Goal: Task Accomplishment & Management: Manage account settings

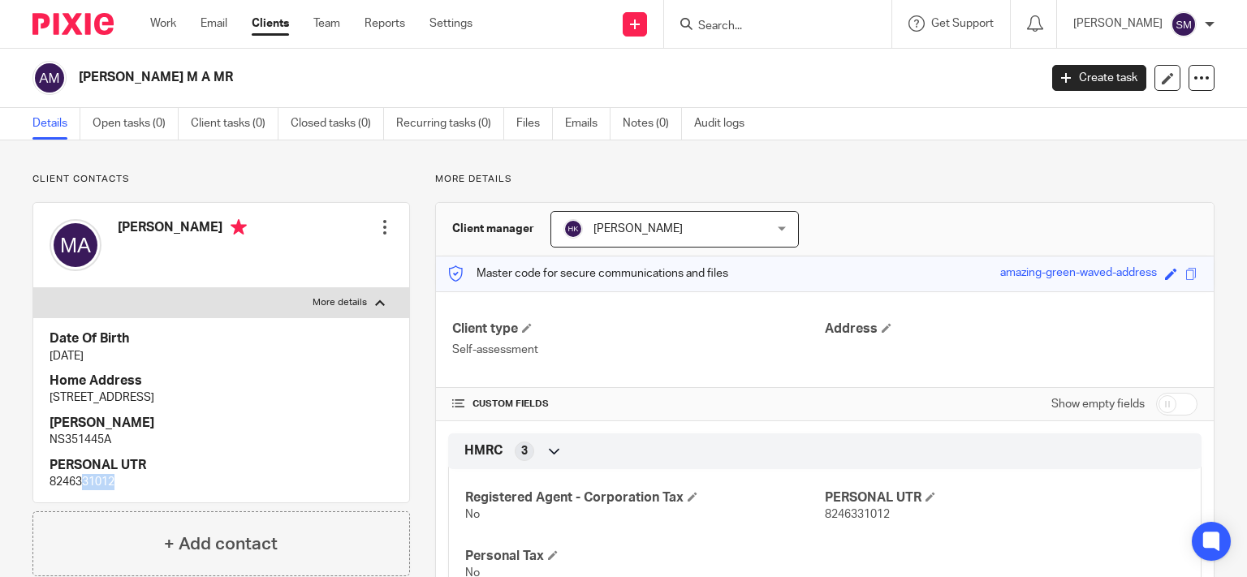
click at [274, 27] on link "Clients" at bounding box center [270, 23] width 37 height 16
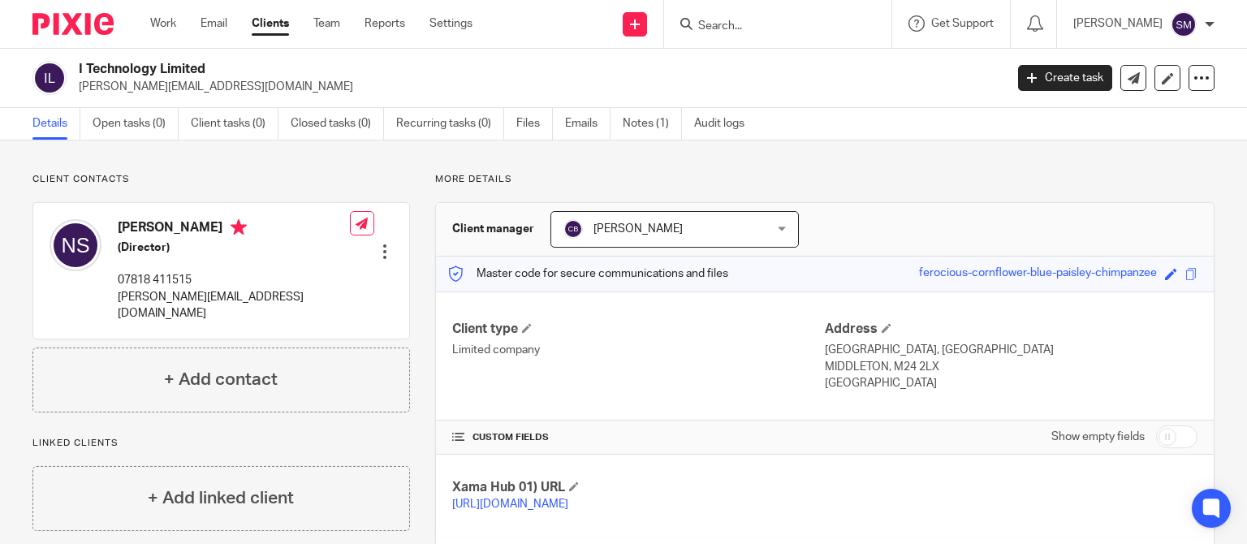
scroll to position [156, 0]
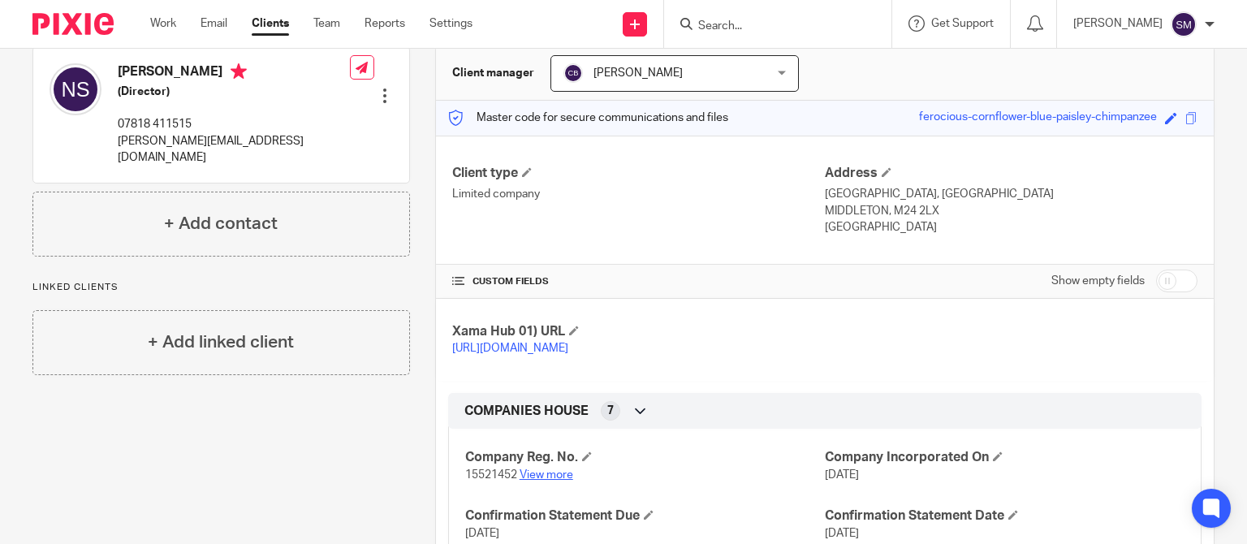
click at [538, 481] on link "View more" at bounding box center [547, 474] width 54 height 11
click at [704, 26] on input "Search" at bounding box center [770, 26] width 146 height 15
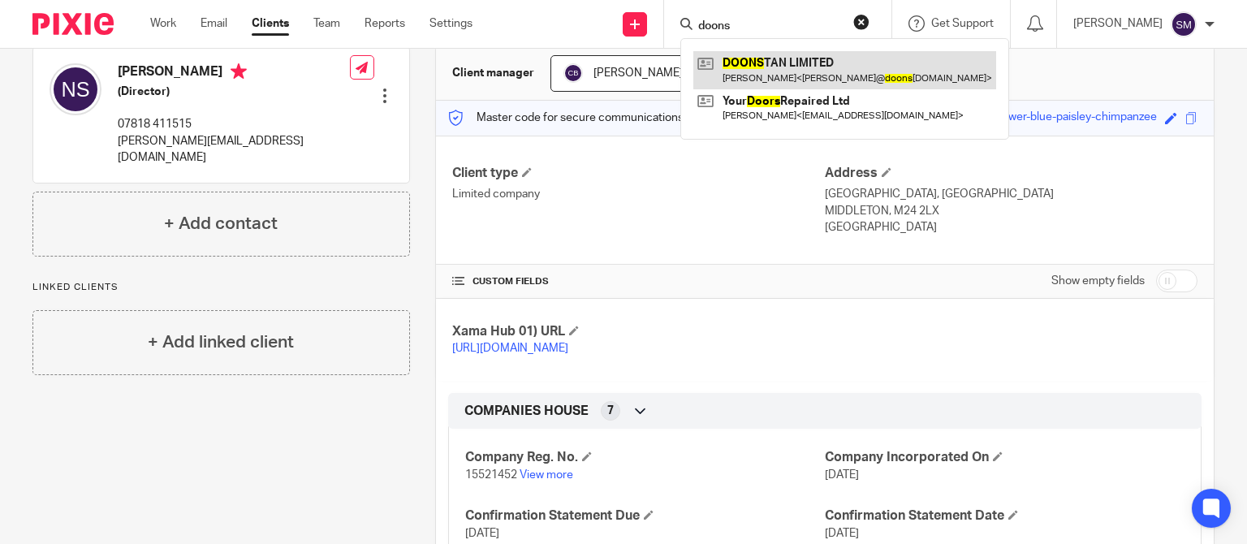
type input "doons"
click at [731, 68] on link at bounding box center [844, 69] width 303 height 37
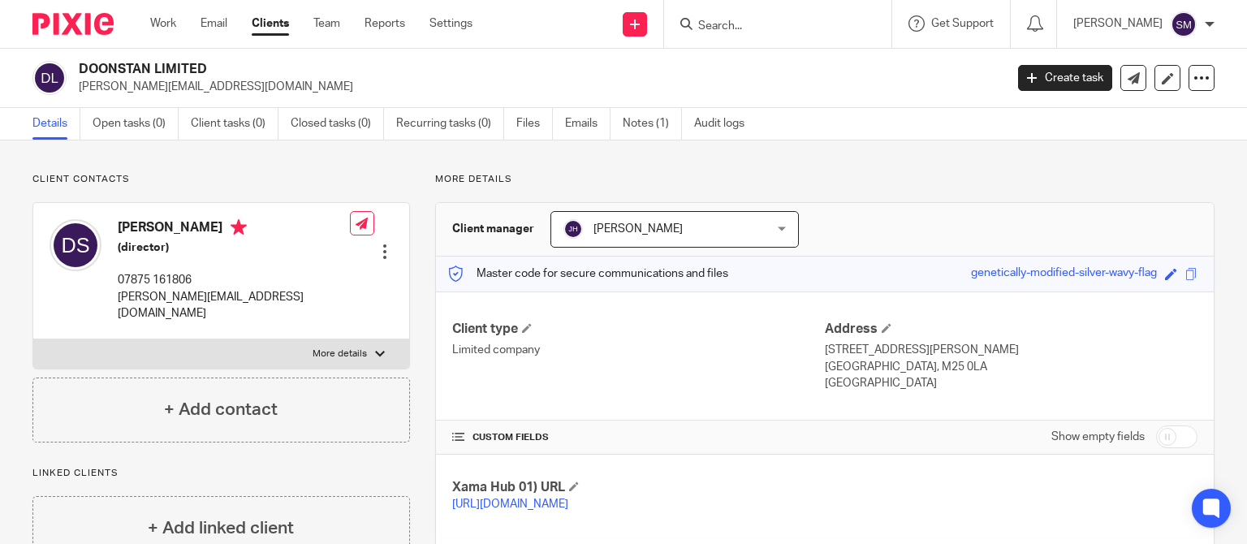
click at [280, 339] on label "More details" at bounding box center [221, 353] width 376 height 29
click at [33, 339] on input "More details" at bounding box center [32, 339] width 1 height 1
checkbox input "true"
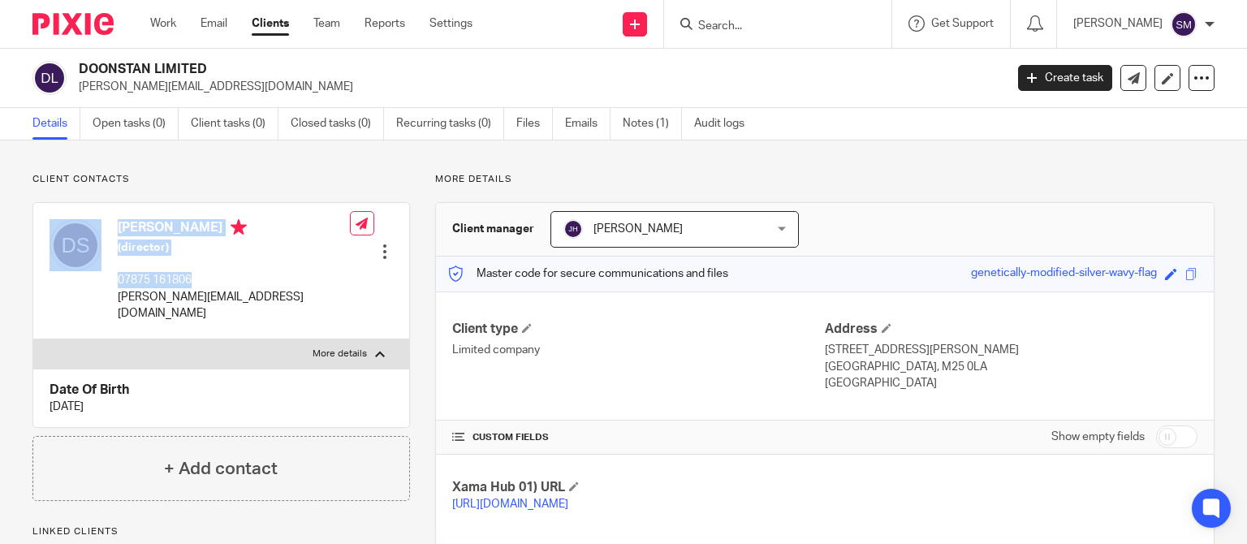
drag, startPoint x: 197, startPoint y: 278, endPoint x: 107, endPoint y: 278, distance: 90.1
click at [107, 278] on div "Doniel Yehuda Stanton (director) 07875 161806 daniel@doonstan.co.uk" at bounding box center [200, 270] width 300 height 119
click at [144, 278] on p "07875 161806" at bounding box center [234, 280] width 232 height 16
drag, startPoint x: 170, startPoint y: 284, endPoint x: 119, endPoint y: 279, distance: 52.2
click at [119, 279] on p "07875 161806" at bounding box center [234, 280] width 232 height 16
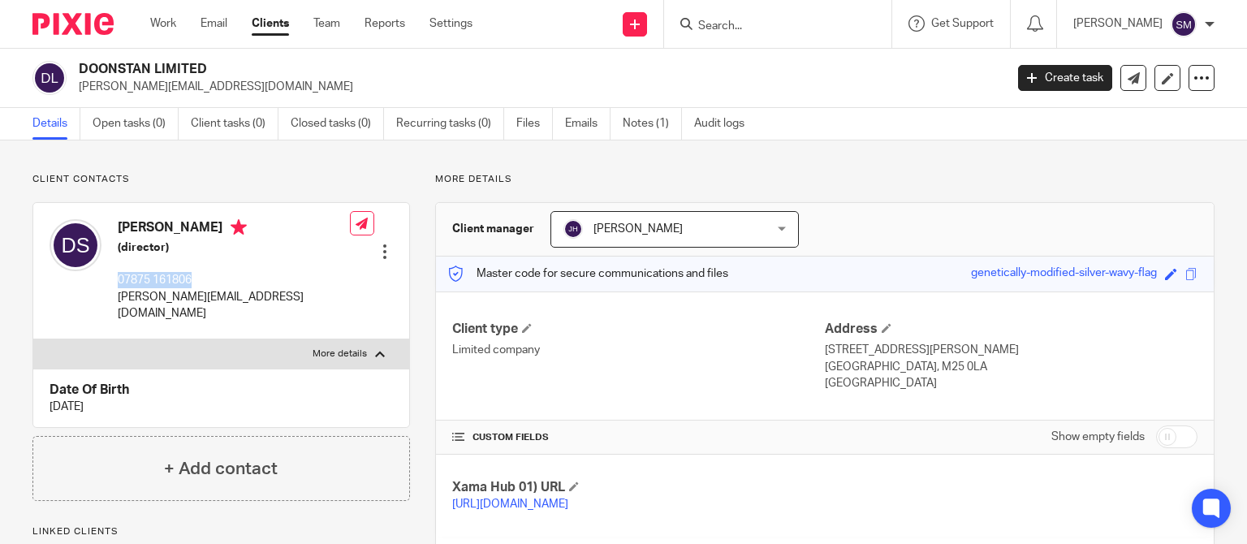
copy p "07875 161806"
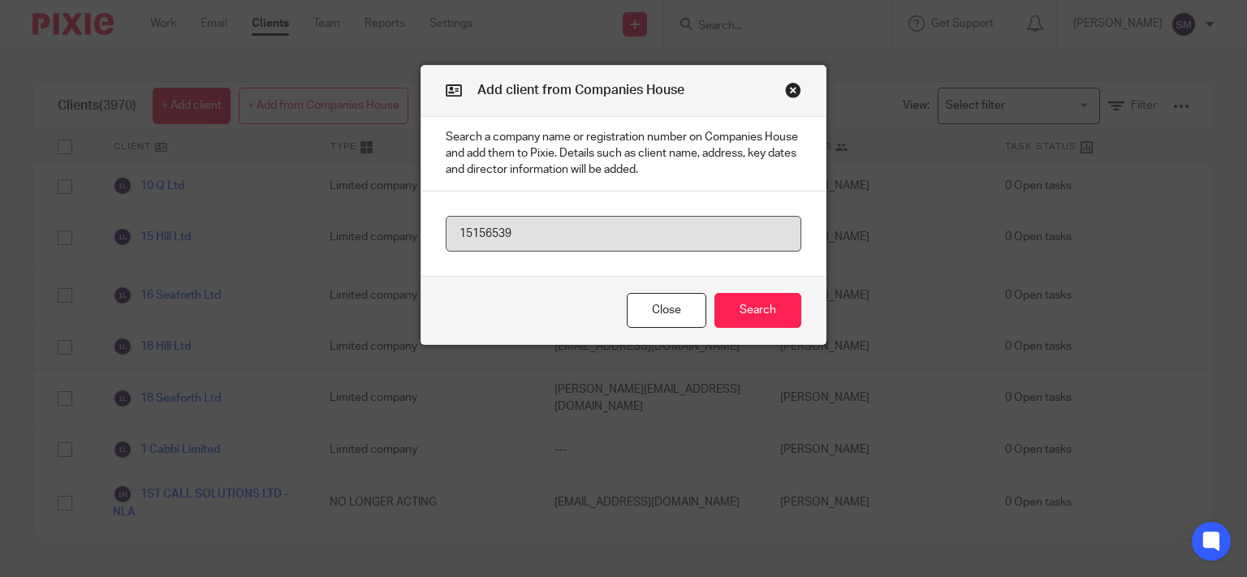
type input "15156539"
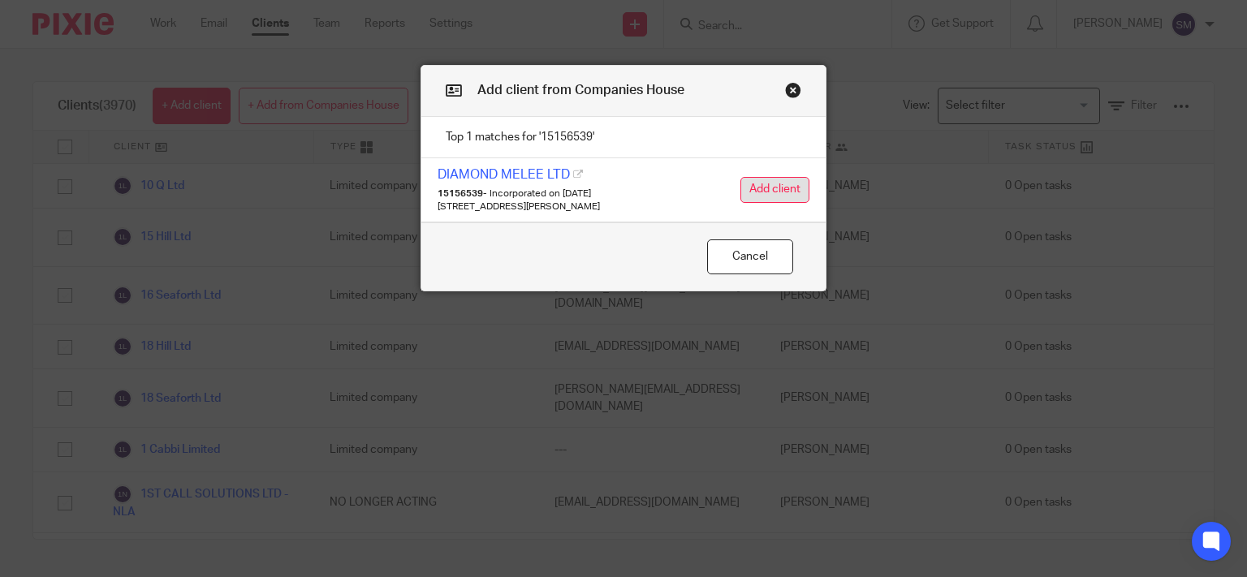
click at [770, 191] on button "Add client" at bounding box center [774, 190] width 69 height 26
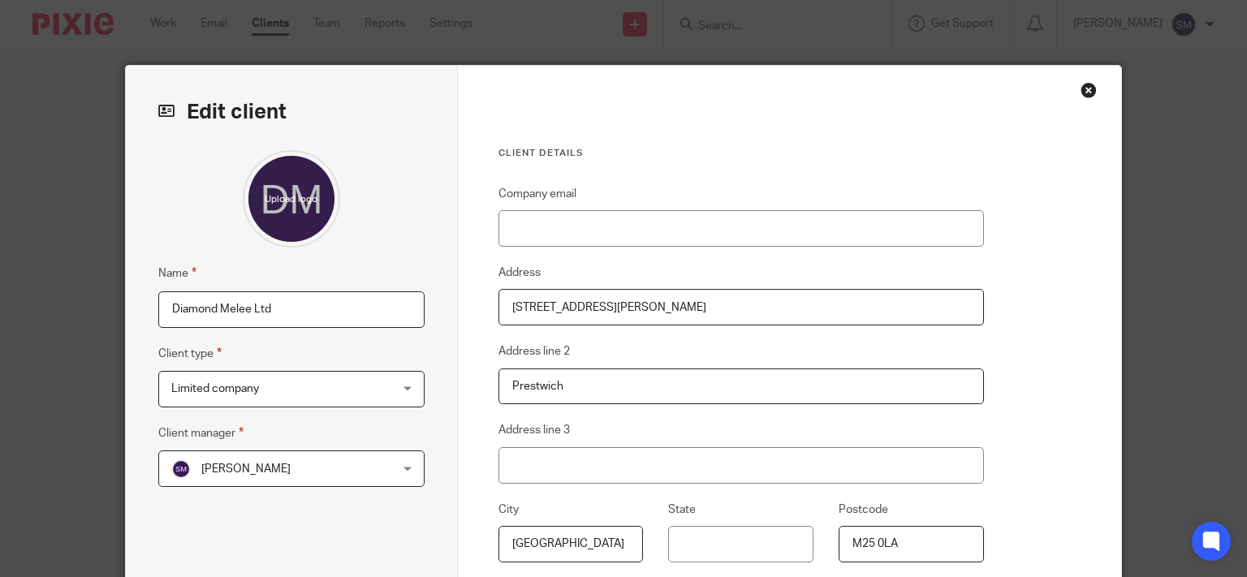
click at [270, 463] on span "[PERSON_NAME]" at bounding box center [272, 468] width 202 height 34
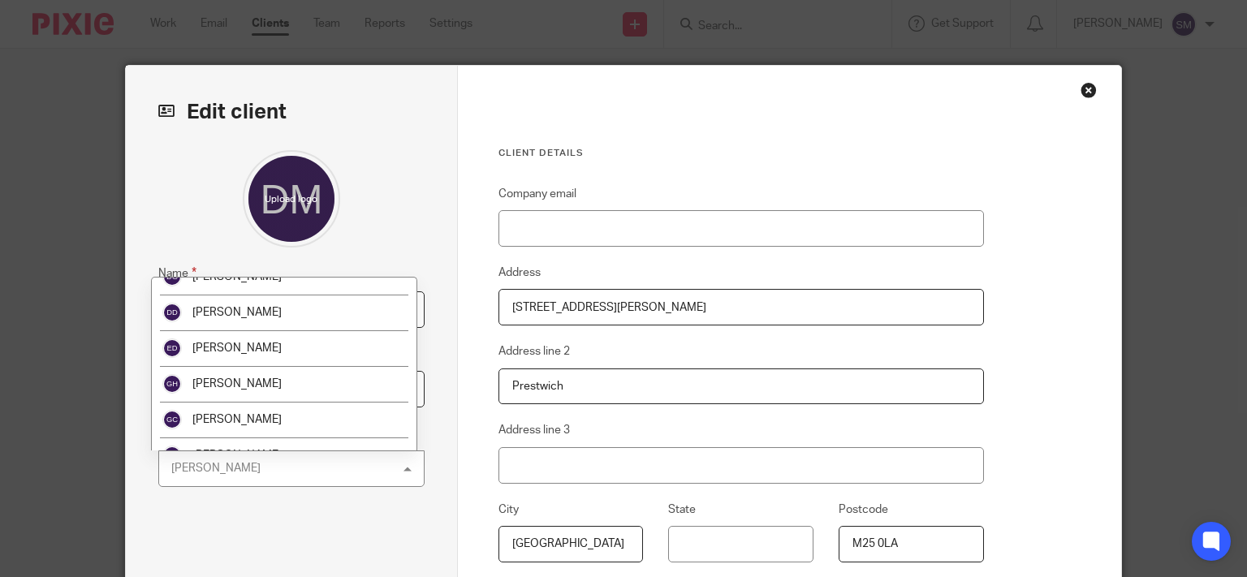
scroll to position [312, 0]
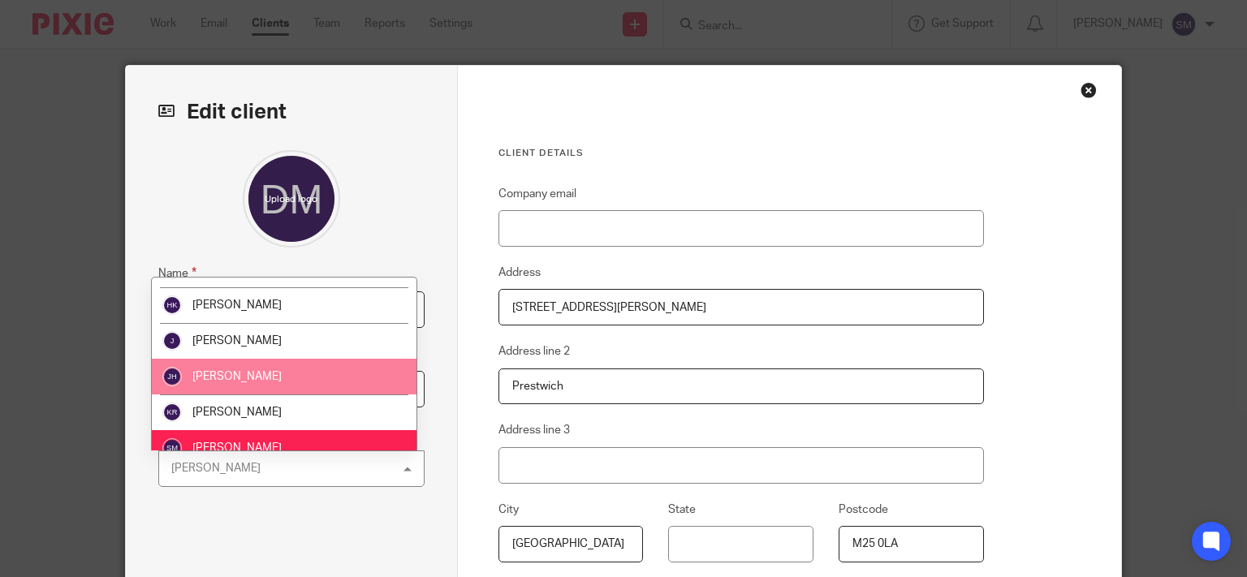
click at [248, 368] on li "[PERSON_NAME]" at bounding box center [284, 377] width 265 height 36
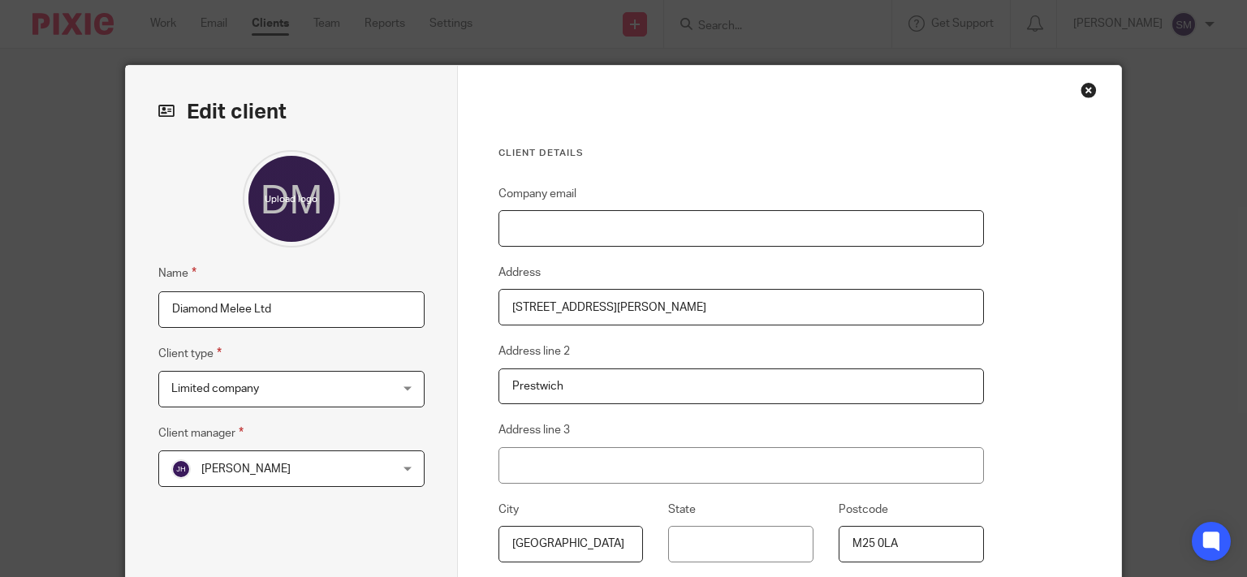
click at [634, 226] on input "Company email" at bounding box center [740, 228] width 485 height 37
paste input "[PERSON_NAME][EMAIL_ADDRESS][DOMAIN_NAME]"
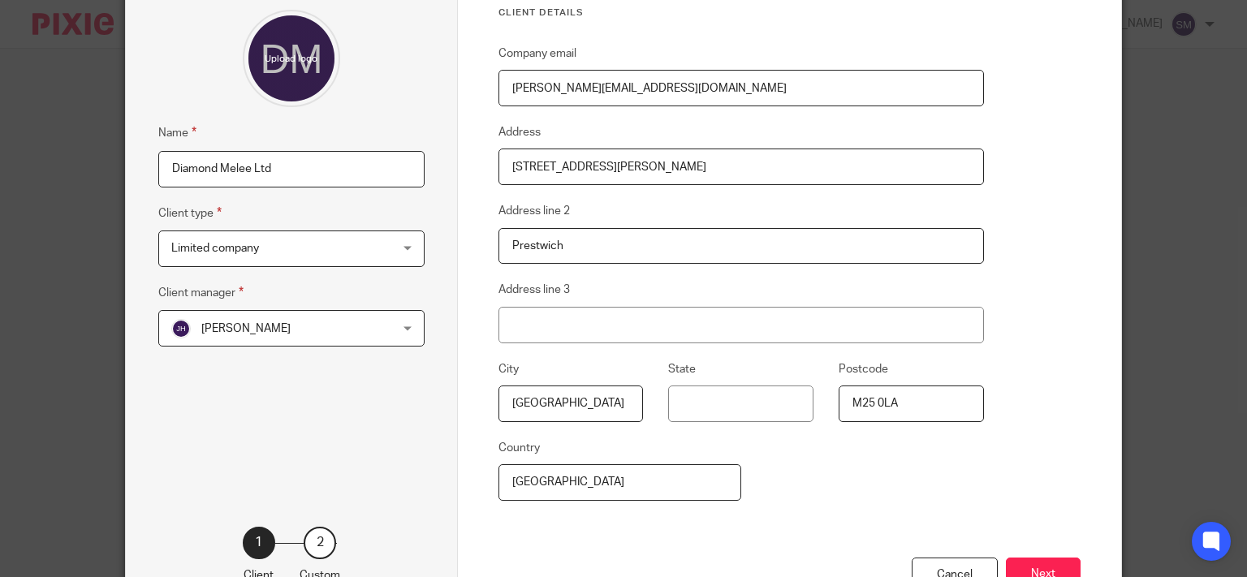
scroll to position [261, 0]
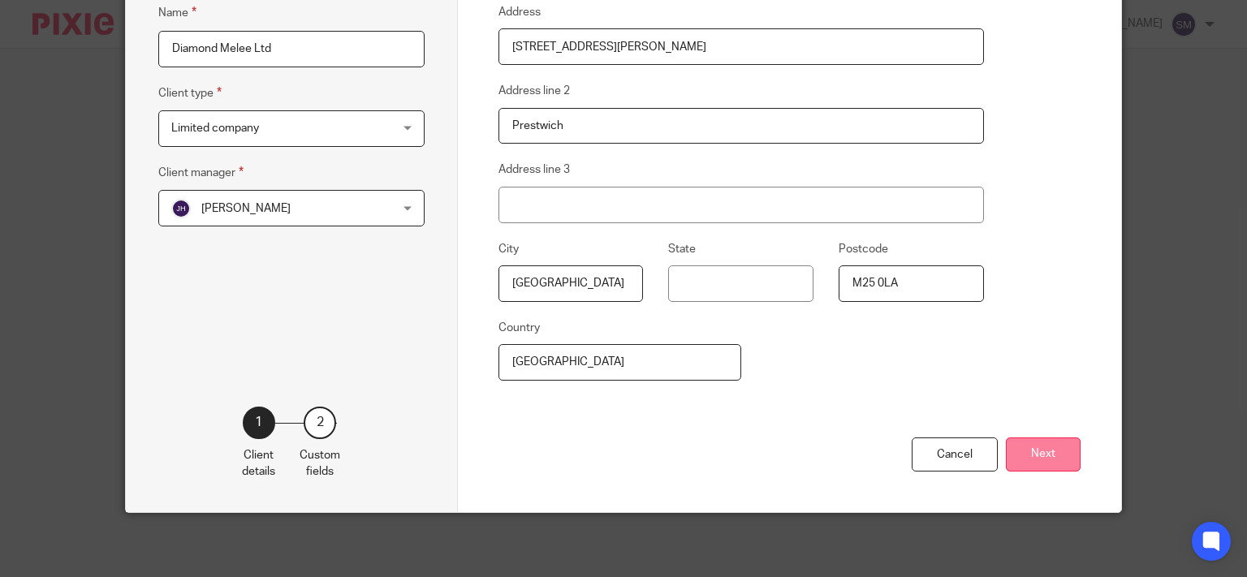
type input "[PERSON_NAME][EMAIL_ADDRESS][DOMAIN_NAME]"
click at [1068, 450] on button "Next" at bounding box center [1043, 455] width 75 height 35
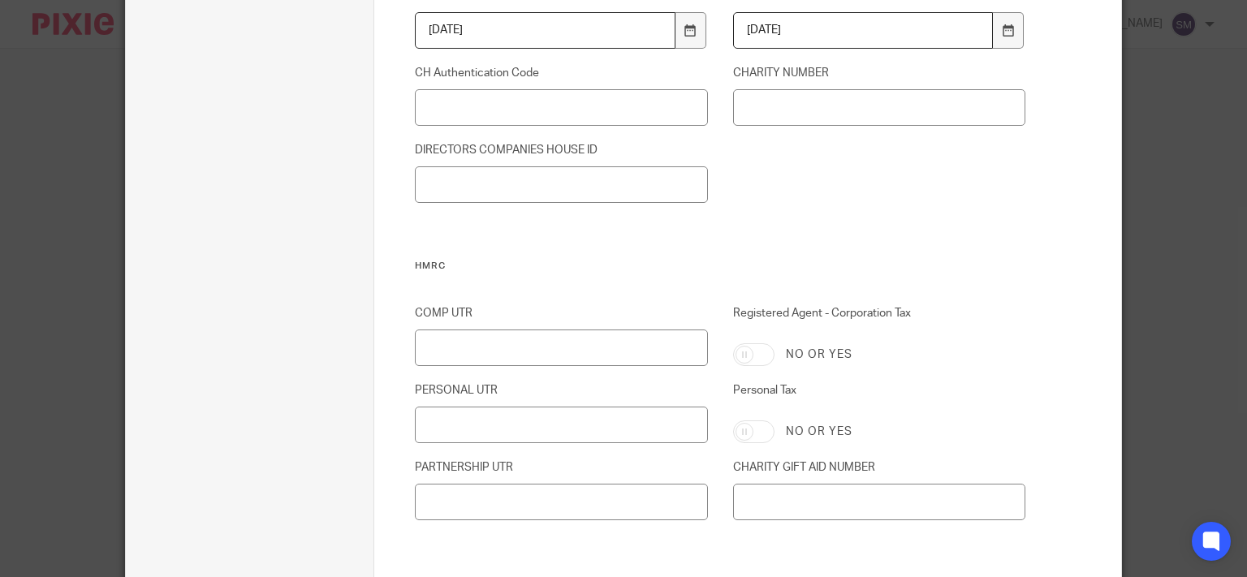
scroll to position [572, 0]
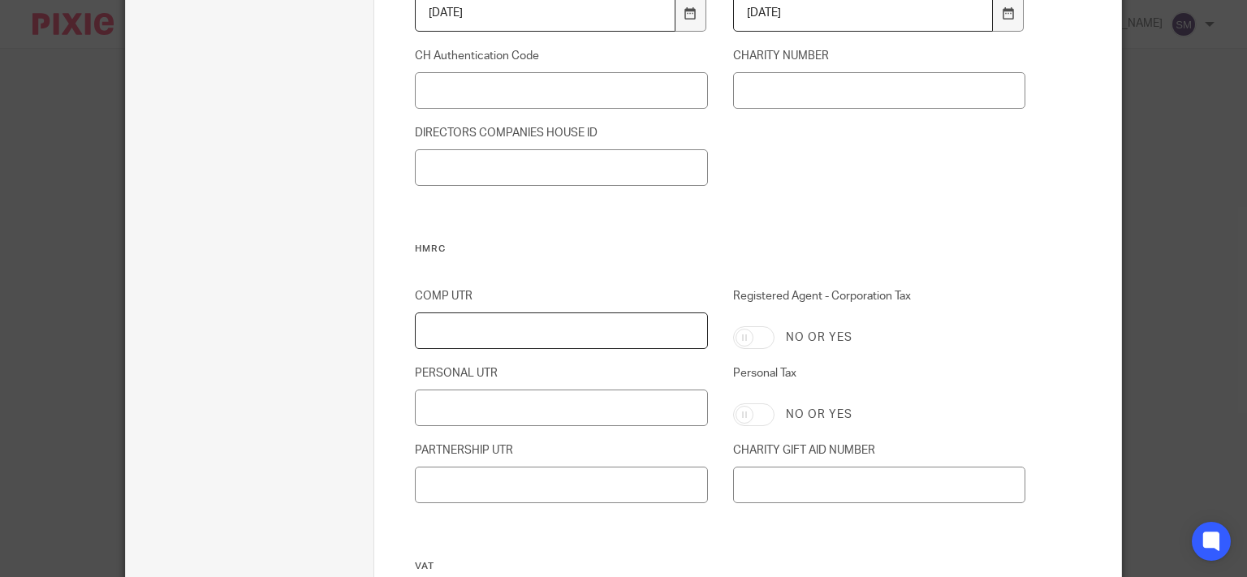
click at [469, 323] on input "COMP UTR" at bounding box center [561, 331] width 292 height 37
drag, startPoint x: 506, startPoint y: 323, endPoint x: 433, endPoint y: 323, distance: 72.2
click at [415, 326] on input "3239526518" at bounding box center [561, 331] width 292 height 37
type input "3239526518"
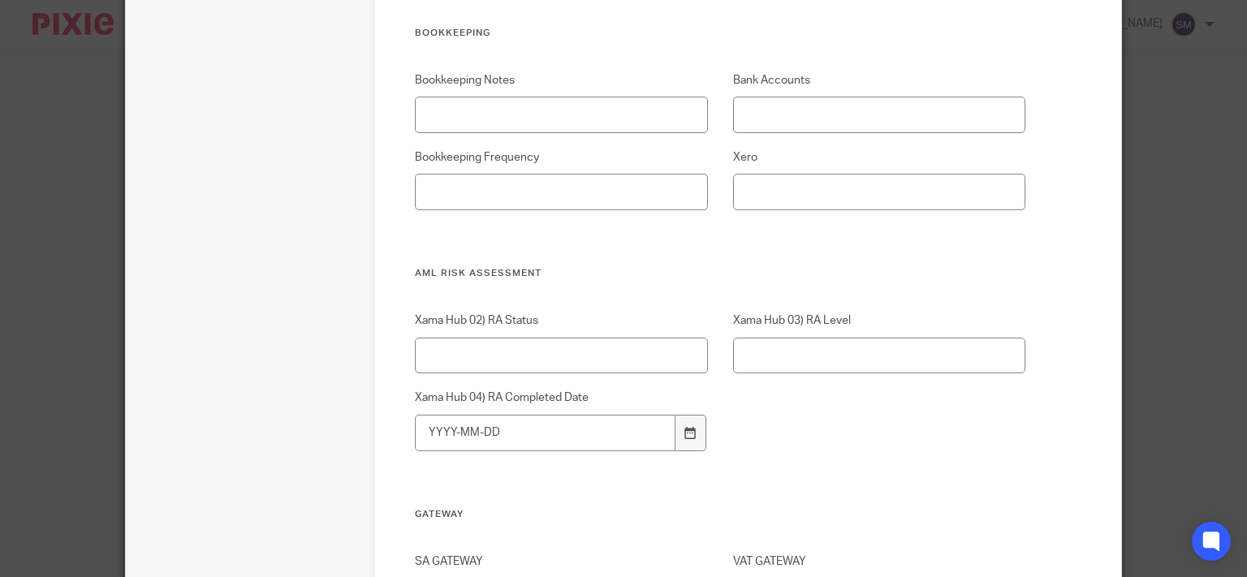
scroll to position [2209, 0]
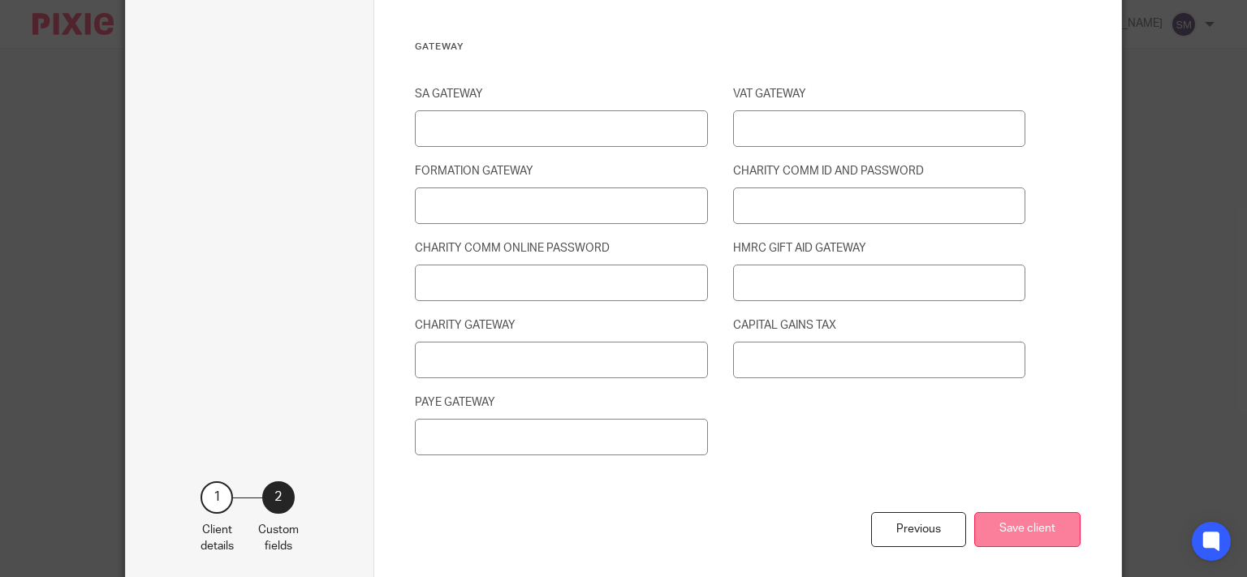
click at [1065, 541] on button "Save client" at bounding box center [1027, 529] width 106 height 35
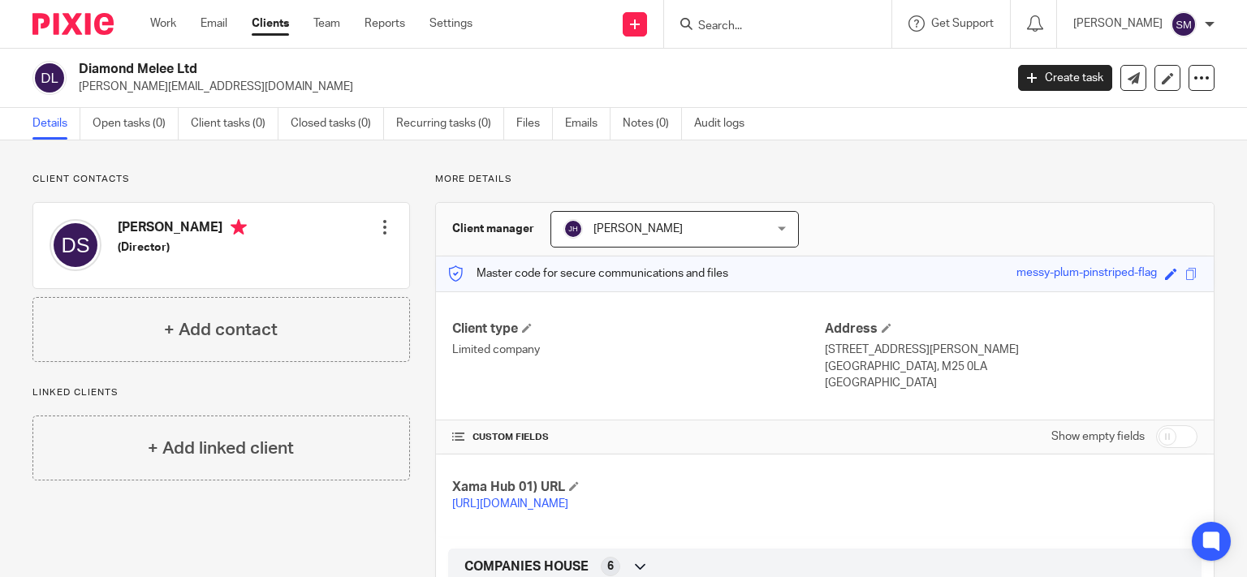
click at [377, 229] on div at bounding box center [385, 227] width 16 height 16
click at [305, 261] on link "Edit contact" at bounding box center [307, 264] width 155 height 24
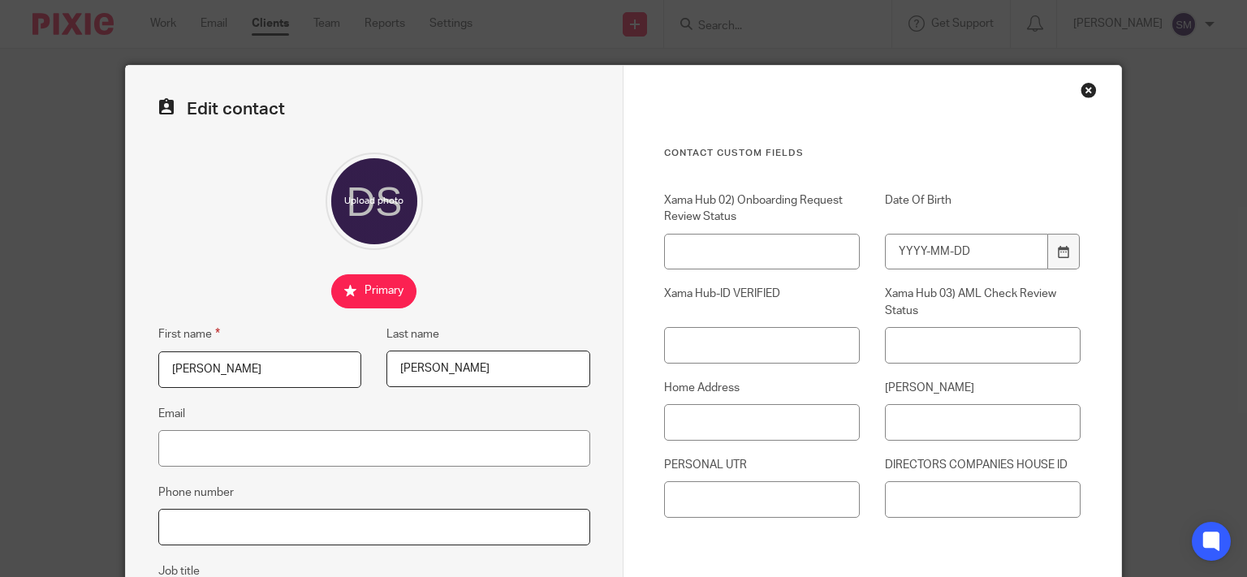
click at [287, 527] on input "Phone number" at bounding box center [374, 527] width 432 height 37
paste input "07875 161806"
type input "07875 161806"
click at [326, 453] on input "Email" at bounding box center [374, 448] width 432 height 37
click at [413, 424] on fieldset "Email" at bounding box center [374, 435] width 432 height 63
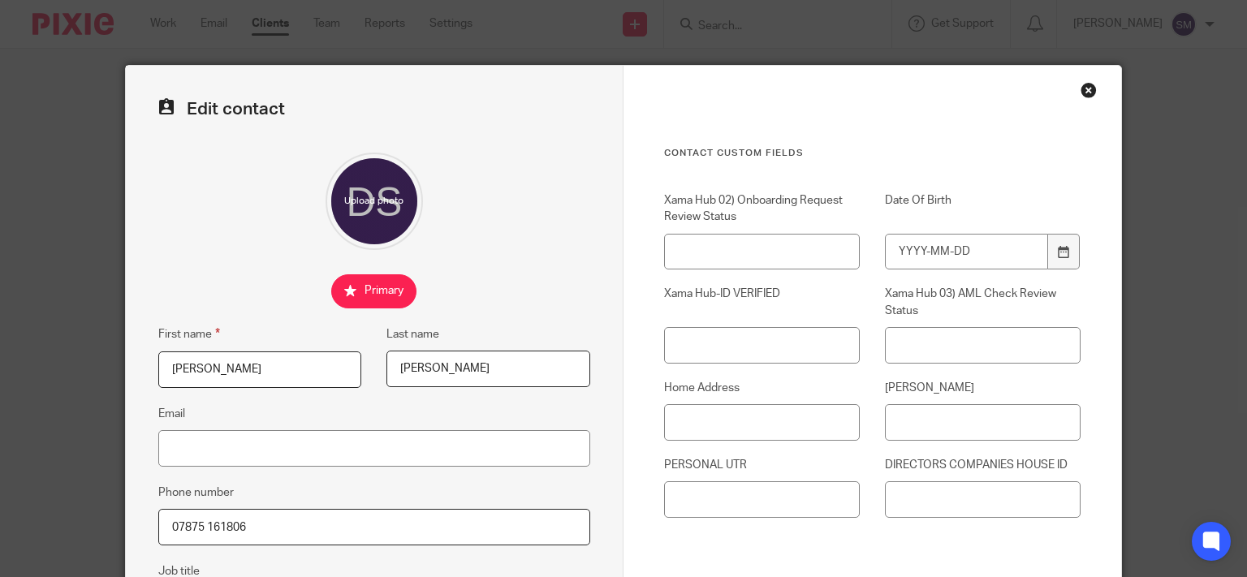
click at [398, 440] on input "Email" at bounding box center [374, 448] width 432 height 37
paste input "[PERSON_NAME][EMAIL_ADDRESS][DOMAIN_NAME]"
type input "[PERSON_NAME][EMAIL_ADDRESS][DOMAIN_NAME]"
click at [992, 260] on input "Date Of Birth" at bounding box center [966, 252] width 163 height 37
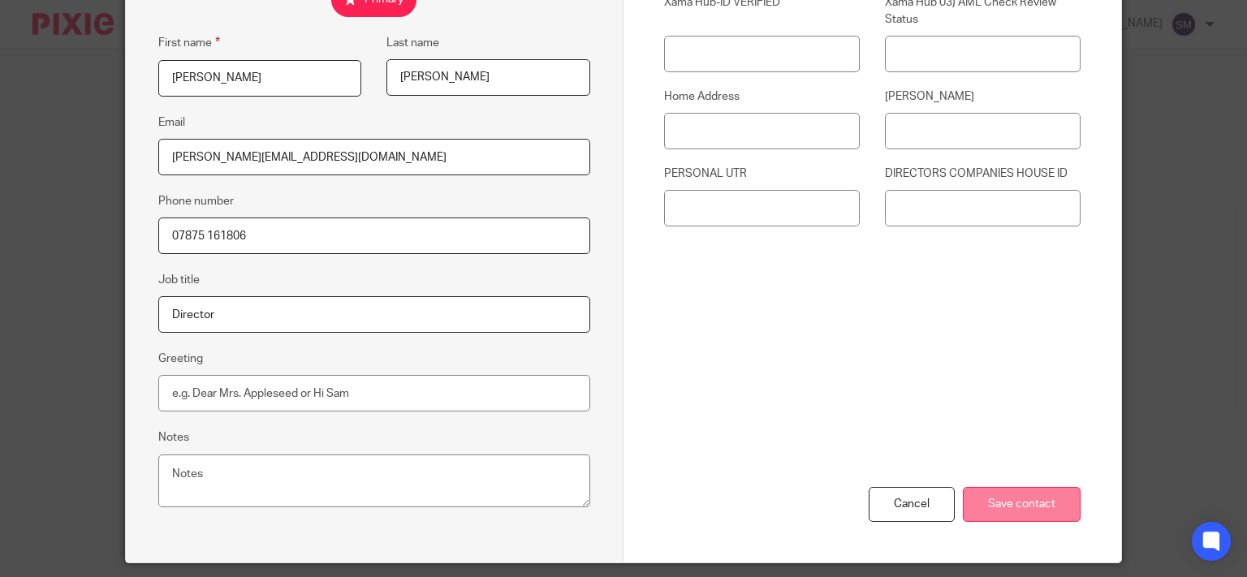
scroll to position [312, 0]
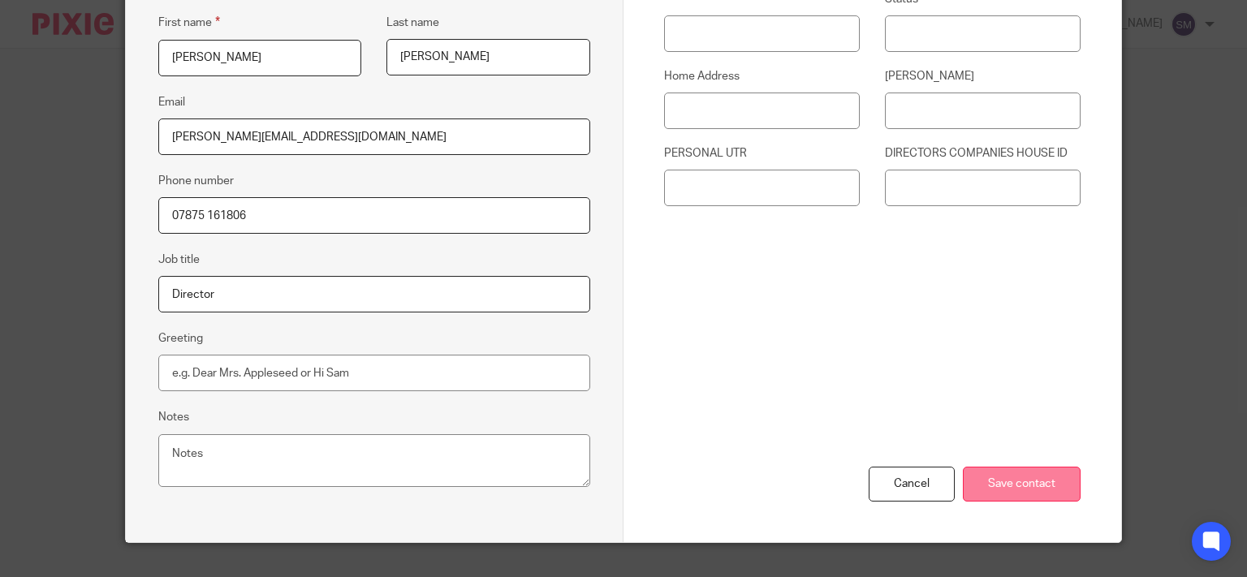
type input "[DATE]"
click at [1006, 479] on input "Save contact" at bounding box center [1022, 484] width 118 height 35
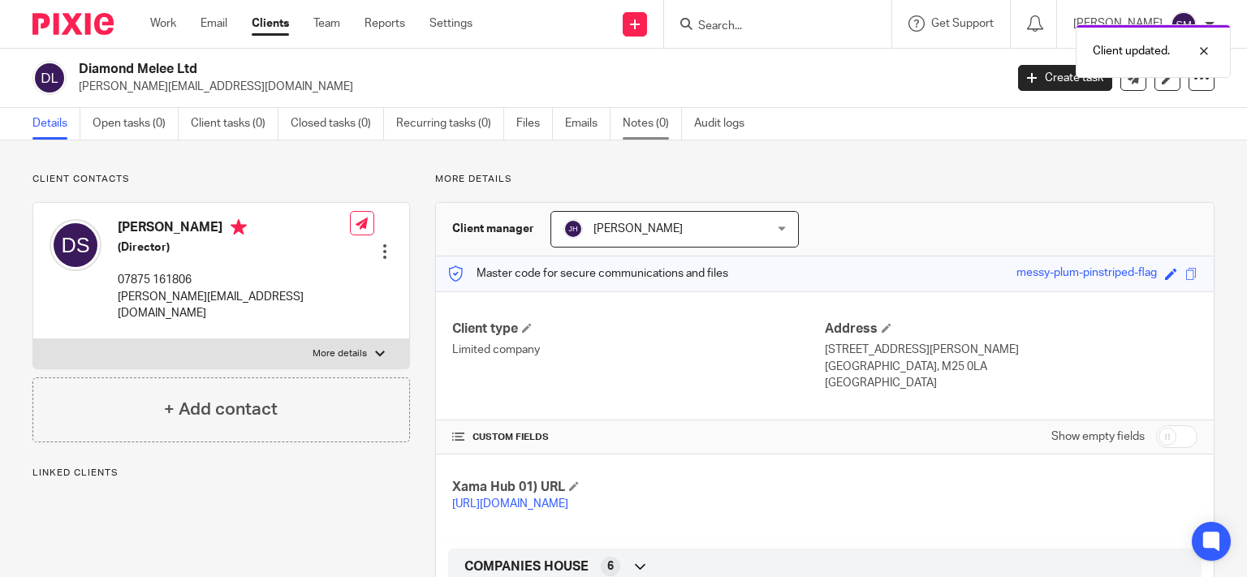
click at [654, 126] on link "Notes (0)" at bounding box center [652, 124] width 59 height 32
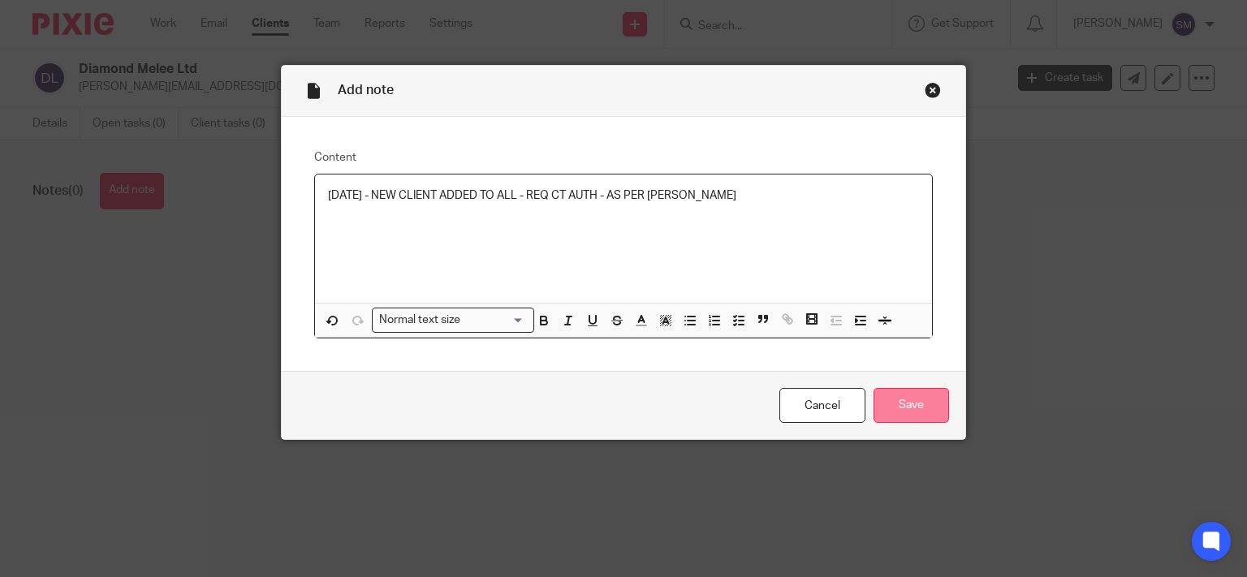
click at [937, 405] on input "Save" at bounding box center [910, 405] width 75 height 35
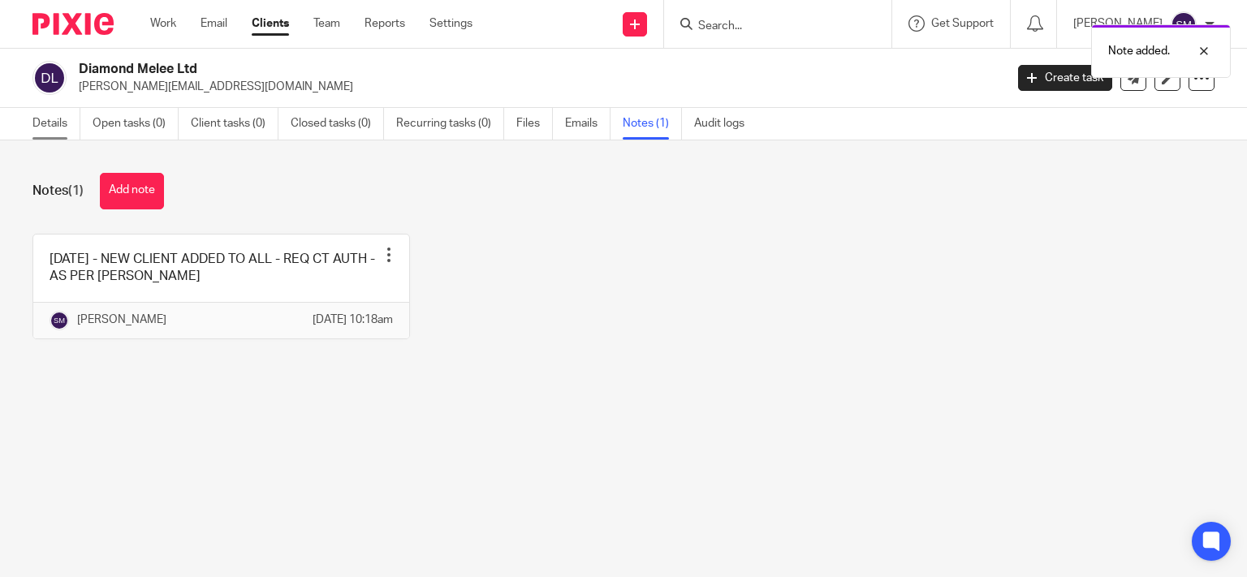
click at [41, 122] on link "Details" at bounding box center [56, 124] width 48 height 32
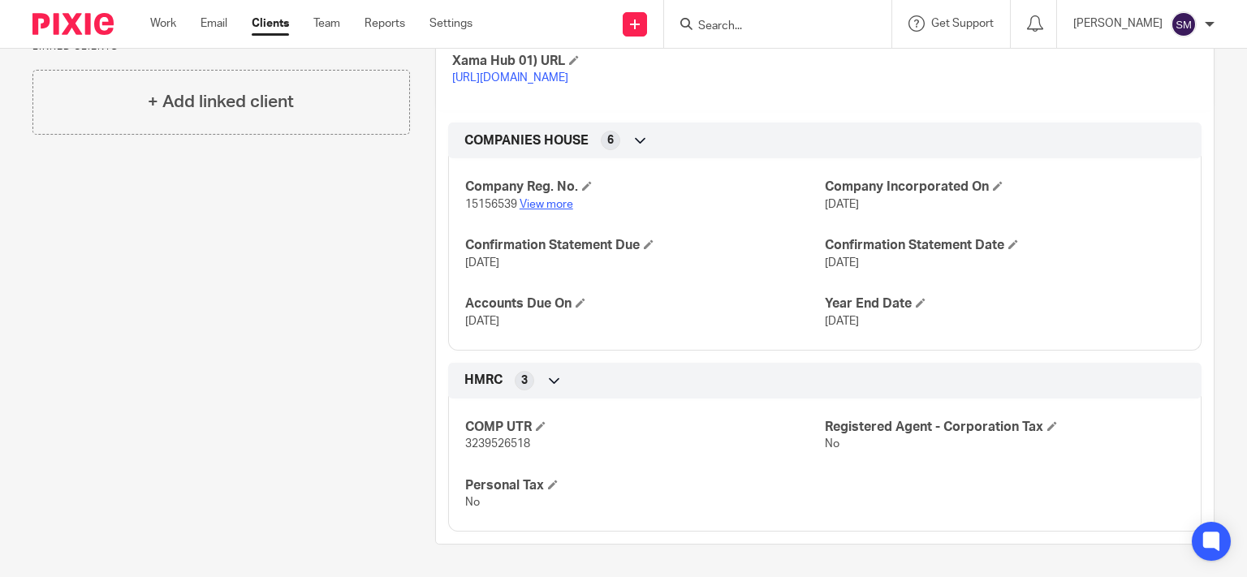
click at [544, 206] on link "View more" at bounding box center [547, 204] width 54 height 11
click at [697, 20] on input "Search" at bounding box center [770, 26] width 146 height 15
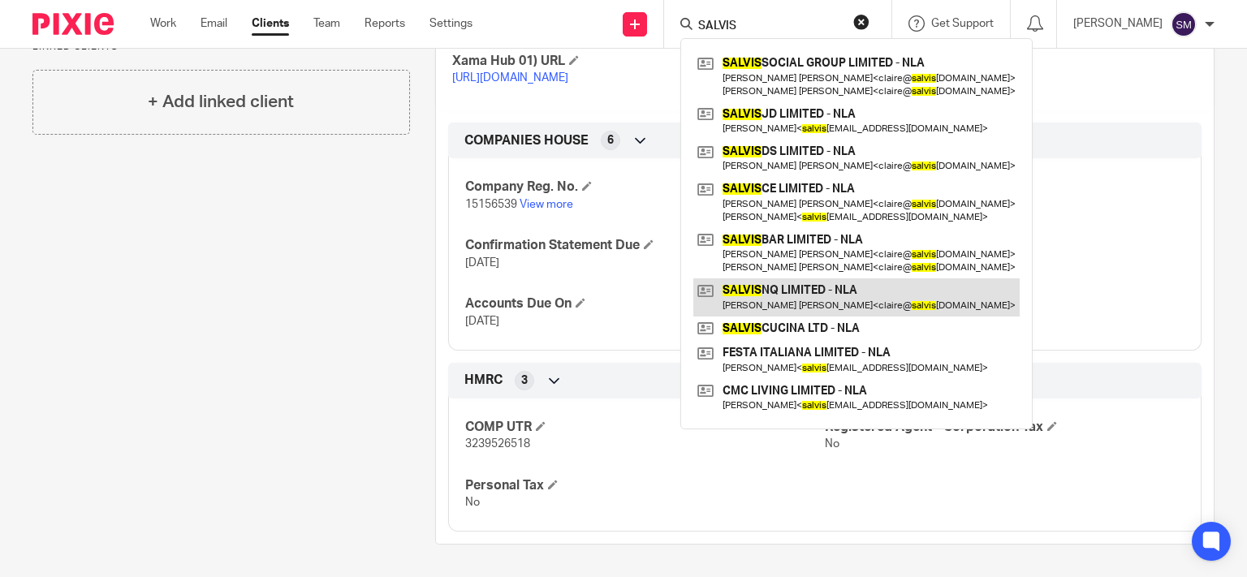
type input "SALVIS"
click at [849, 297] on link at bounding box center [856, 296] width 326 height 37
